Goal: Information Seeking & Learning: Learn about a topic

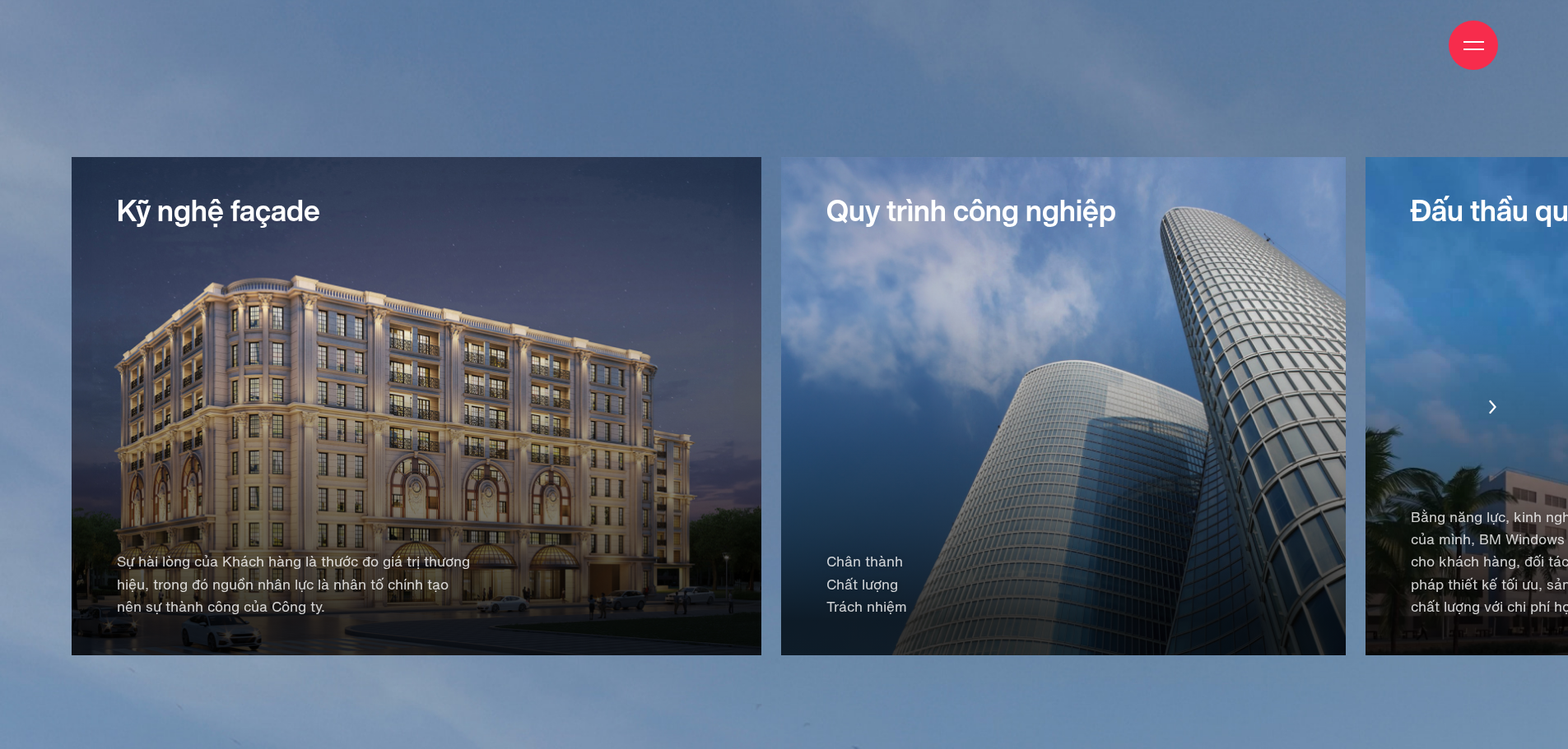
scroll to position [3455, 0]
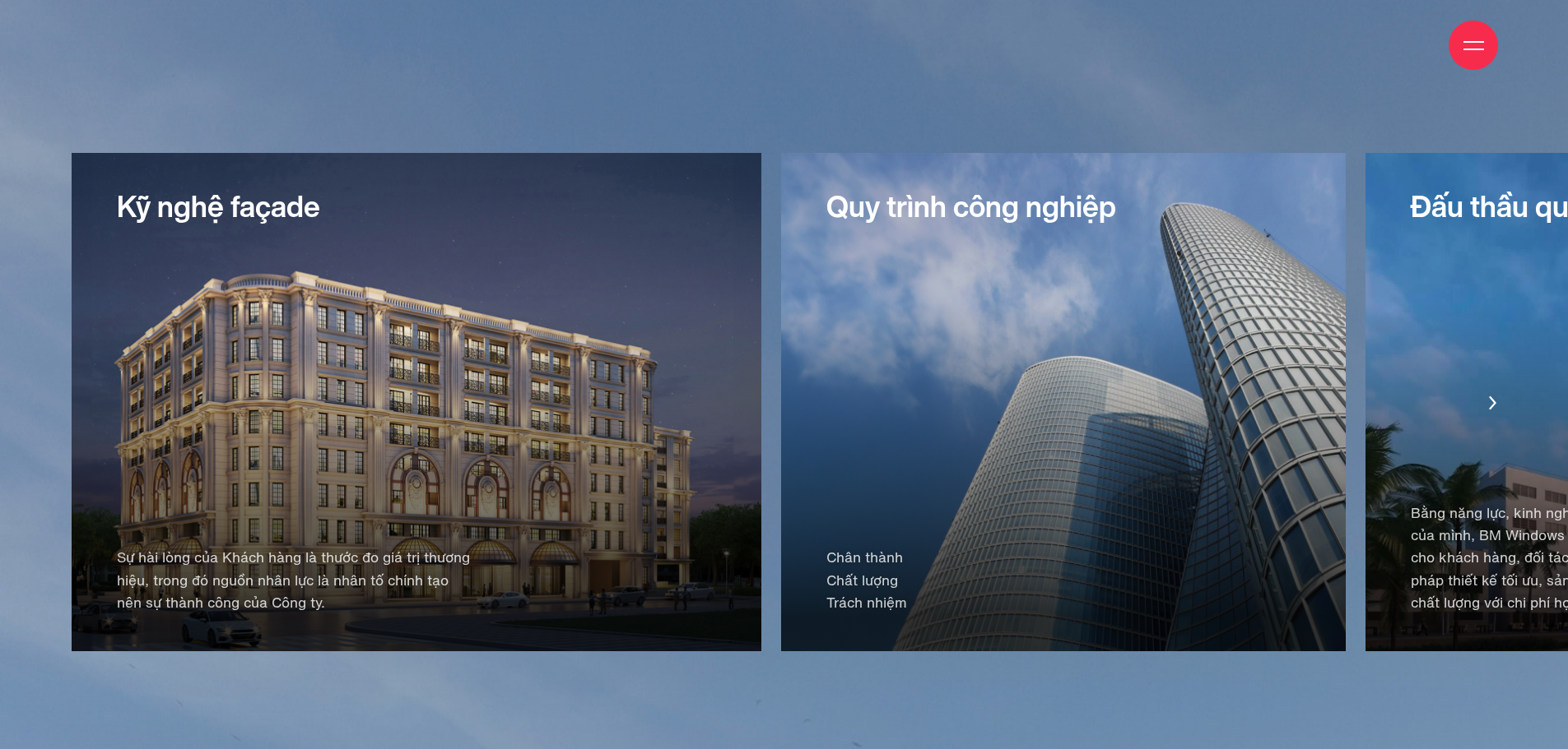
click at [781, 273] on div "Quy trình công nghiệp Chân thành Chất lượng Trách nhiệm" at bounding box center [1063, 402] width 565 height 499
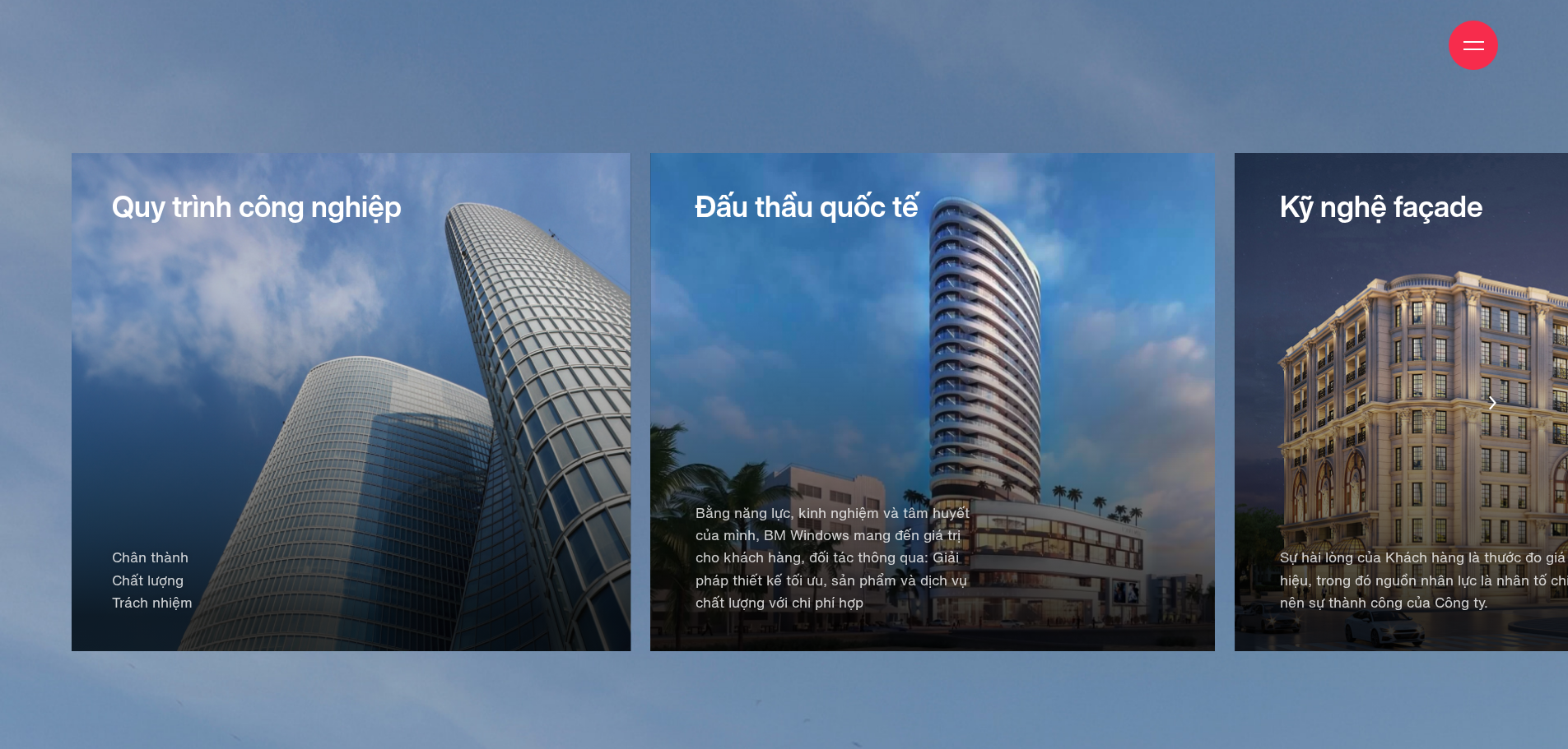
click at [651, 292] on div "Đấu thầu quốc tế Bằng năng lực, kinh nghiệm và tâm huyết của mình, BM Windows m…" at bounding box center [933, 402] width 565 height 499
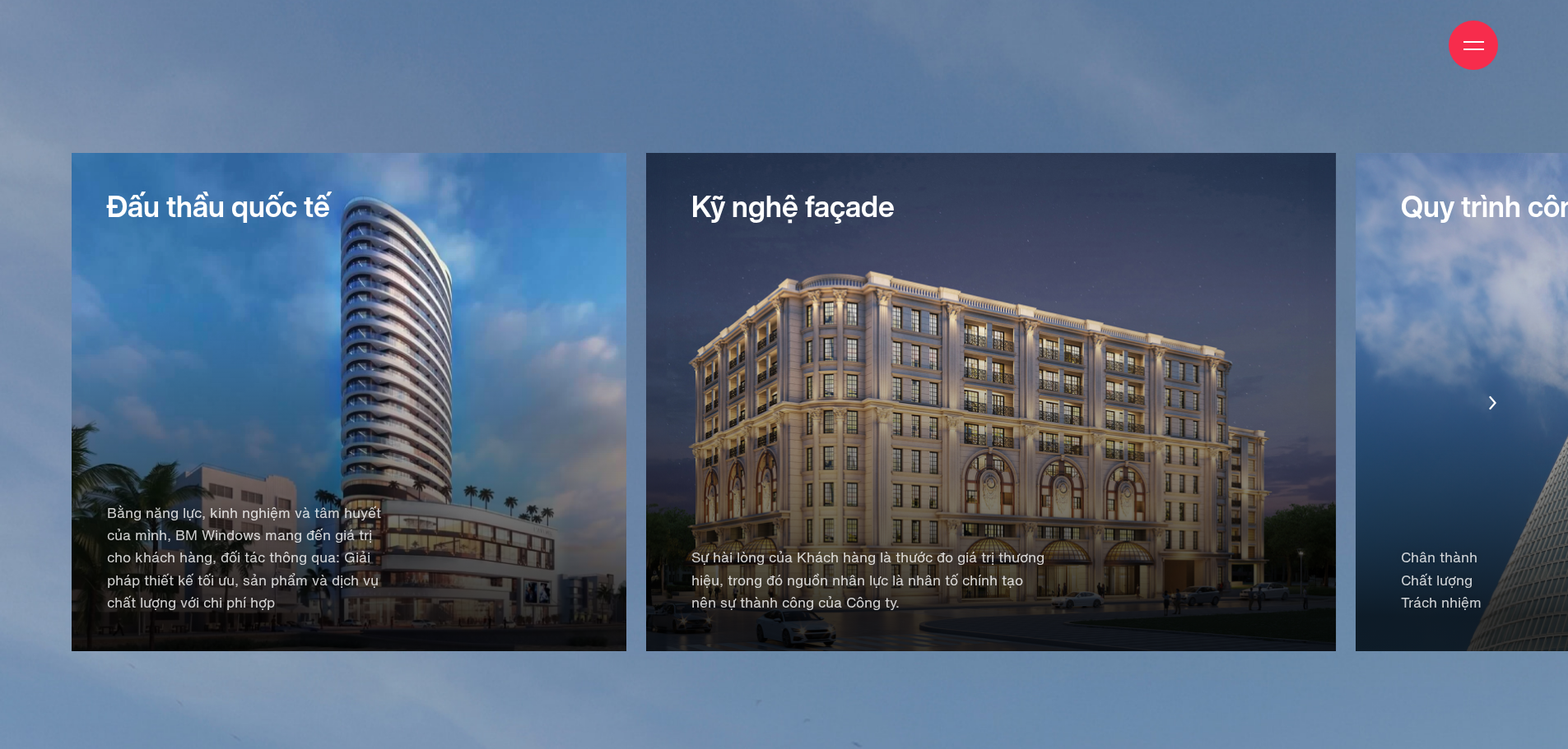
click at [626, 330] on div "Đấu thầu quốc tế Bằng năng lực, kinh nghiệm và tâm huyết của mình, BM Windows m…" at bounding box center [344, 402] width 565 height 499
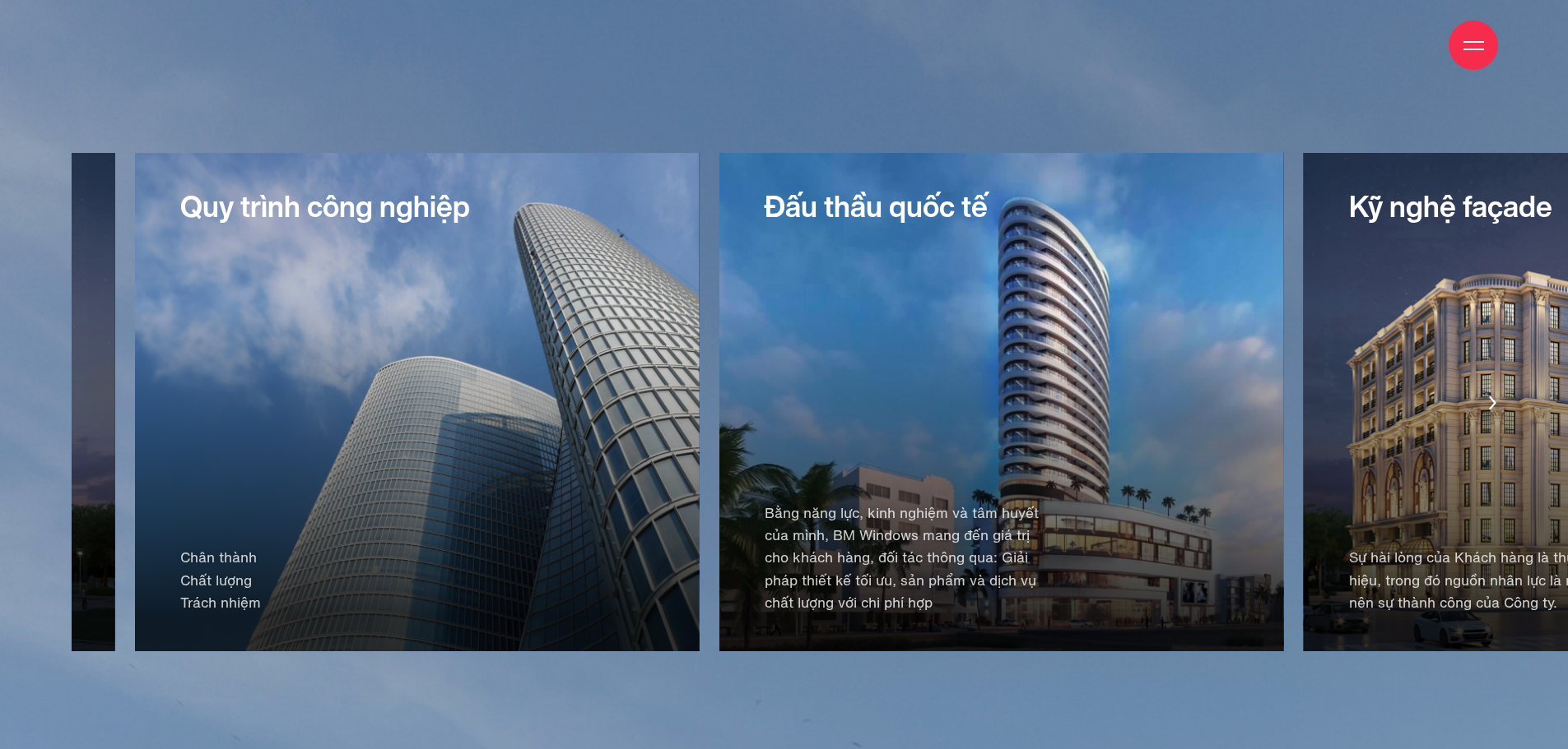
click at [699, 305] on div "Quy trình công nghiệp Chân thành Chất lượng Trách nhiệm" at bounding box center [417, 402] width 565 height 499
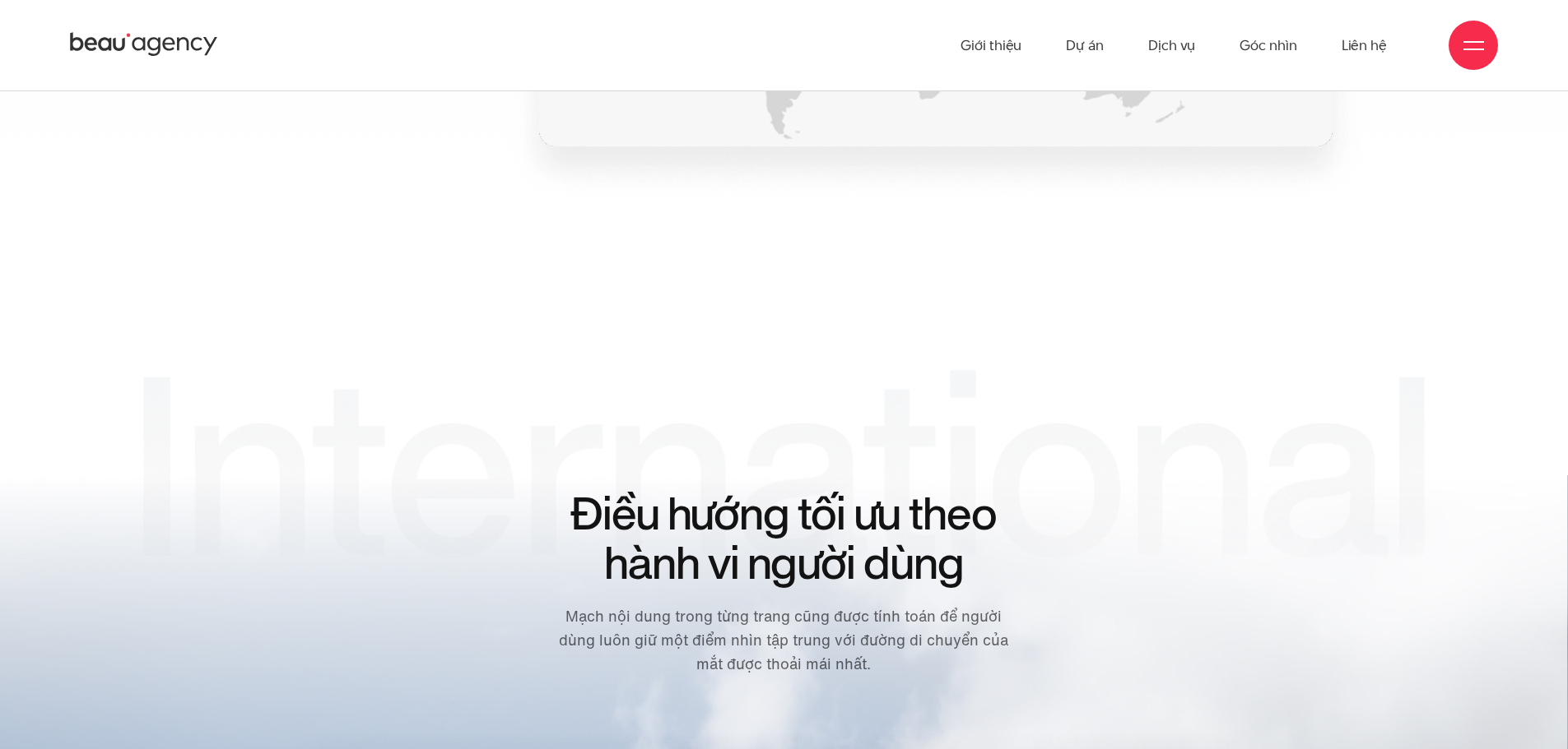
scroll to position [6088, 0]
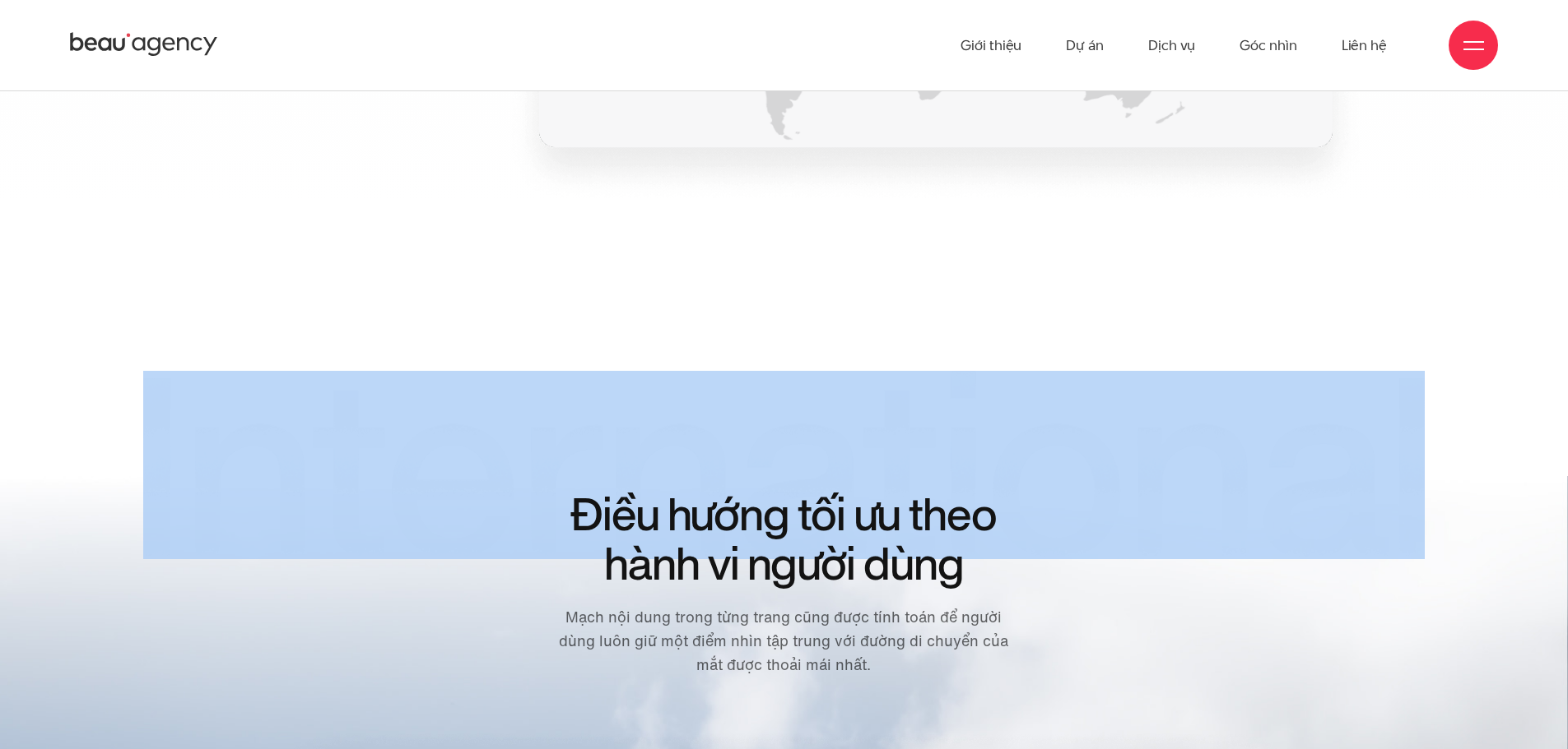
drag, startPoint x: 1343, startPoint y: 451, endPoint x: 217, endPoint y: 210, distance: 1151.5
click at [86, 410] on div "Điều hướng tối ưu theo hành vi người dùng Mạch nội dung trong từng trang cũng đ…" at bounding box center [784, 549] width 1474 height 356
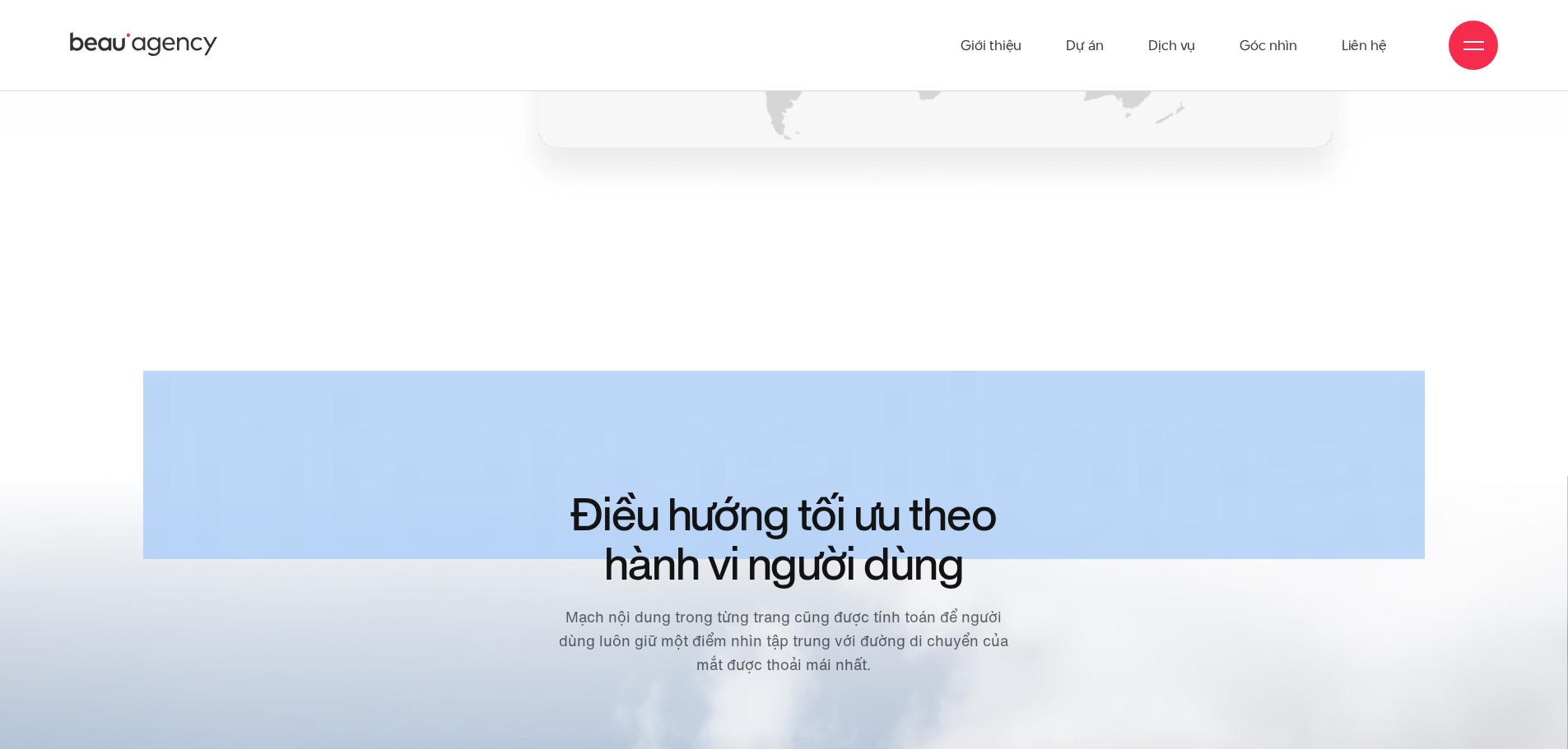
drag, startPoint x: 1498, startPoint y: 458, endPoint x: 162, endPoint y: 372, distance: 1338.8
click at [545, 433] on div "Điều hướng tối ưu theo hành vi người dùng Mạch nội dung trong từng trang cũng đ…" at bounding box center [784, 549] width 1474 height 356
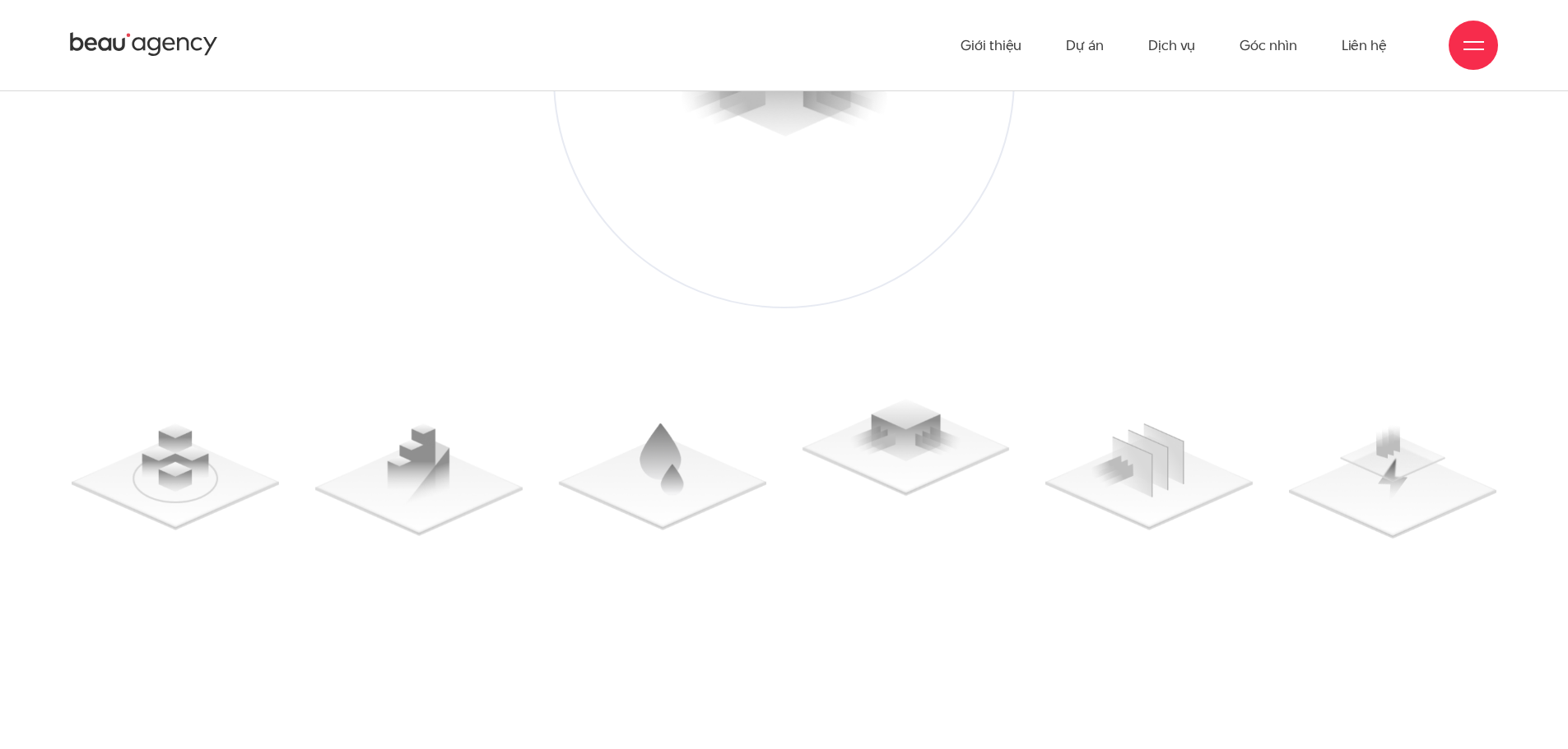
scroll to position [16700, 0]
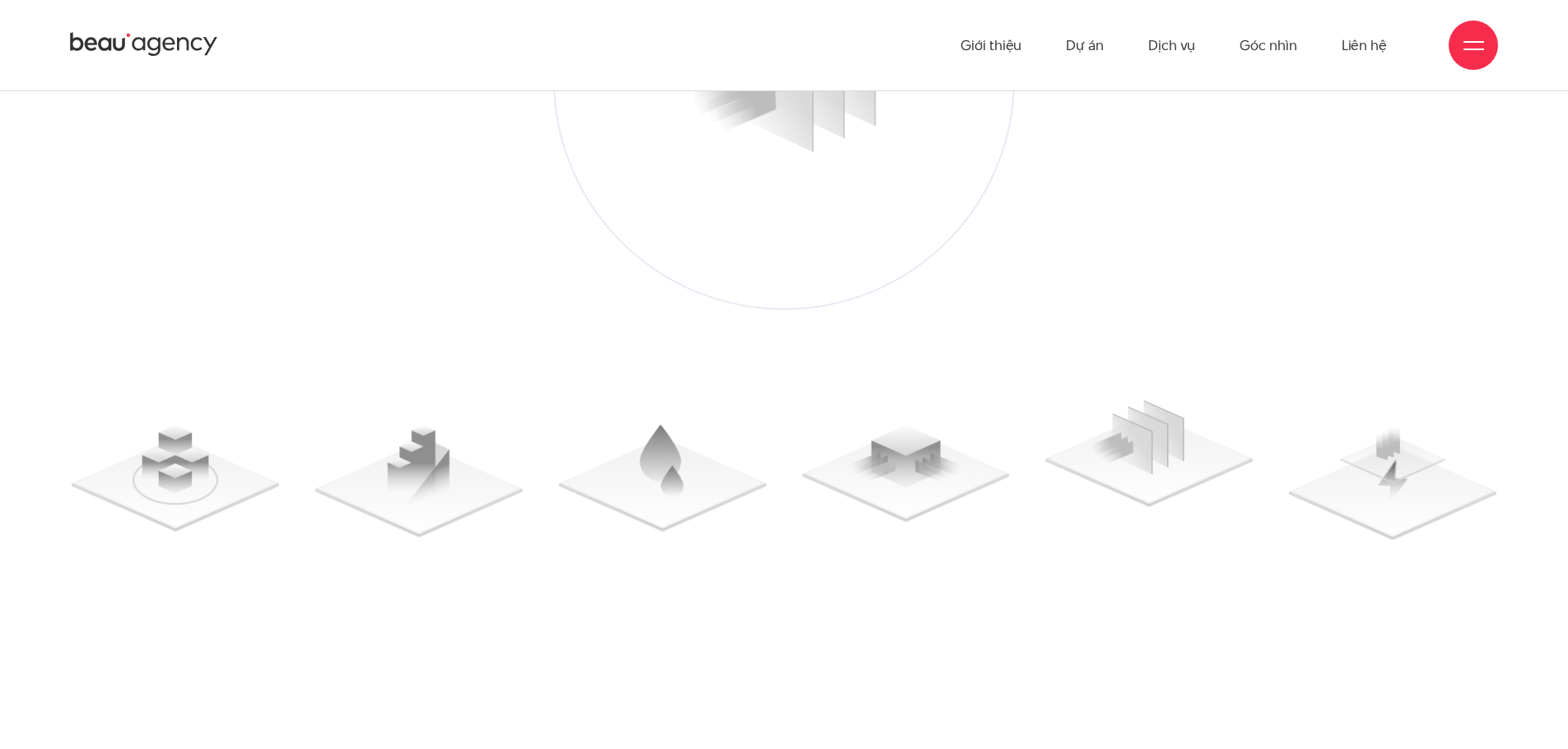
click at [1169, 479] on img "5 / 6" at bounding box center [1149, 454] width 207 height 107
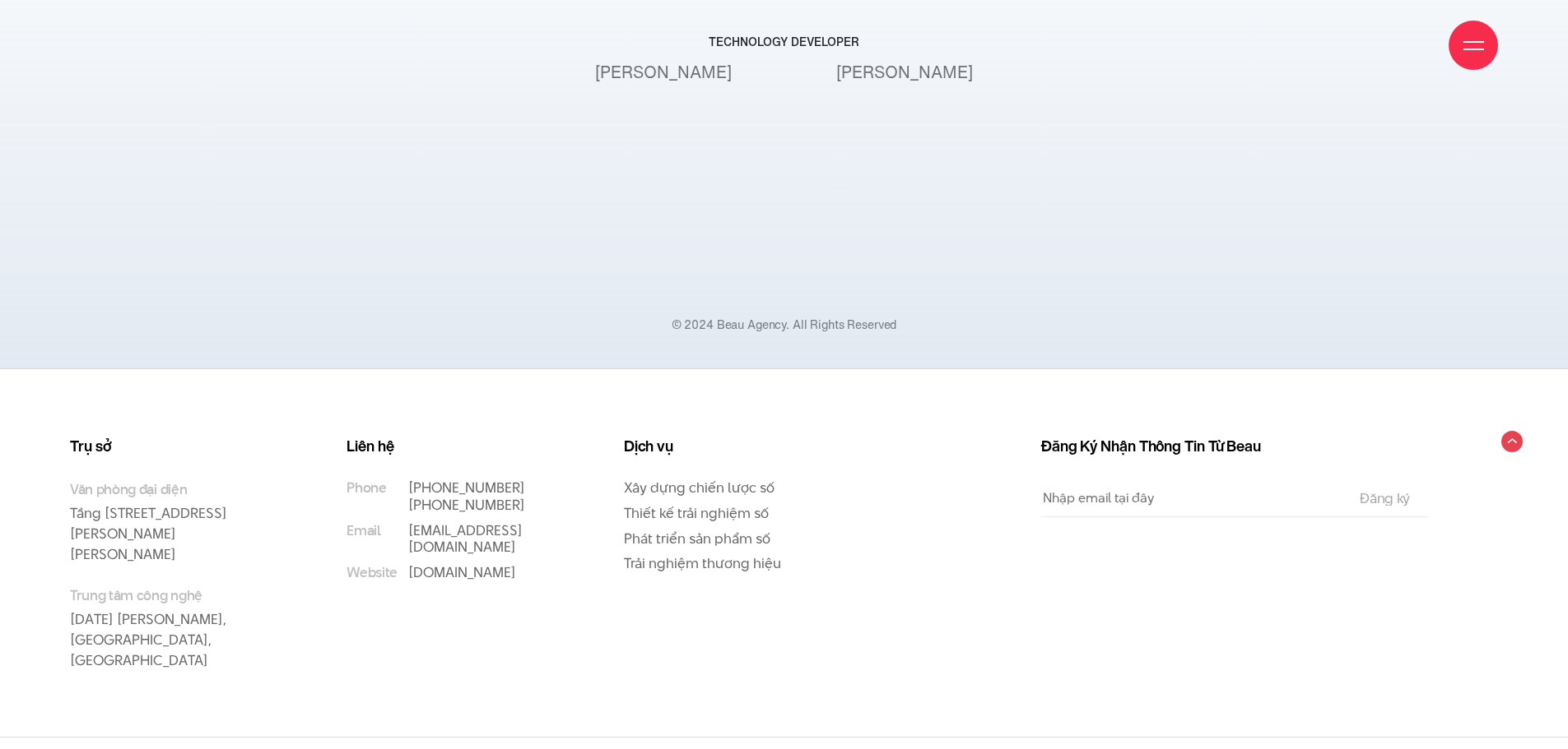
scroll to position [20910, 0]
